Goal: Task Accomplishment & Management: Manage account settings

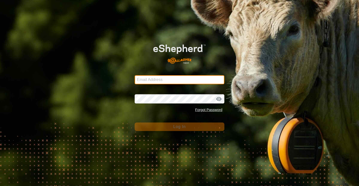
type input "[EMAIL_ADDRESS][DOMAIN_NAME]"
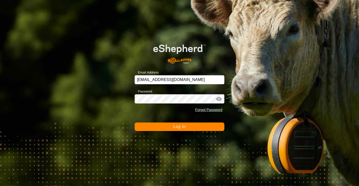
click at [141, 129] on button "Log In" at bounding box center [180, 127] width 90 height 9
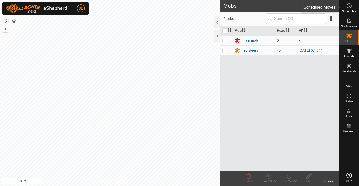
click at [349, 6] on icon at bounding box center [349, 6] width 1 height 2
